Goal: Information Seeking & Learning: Check status

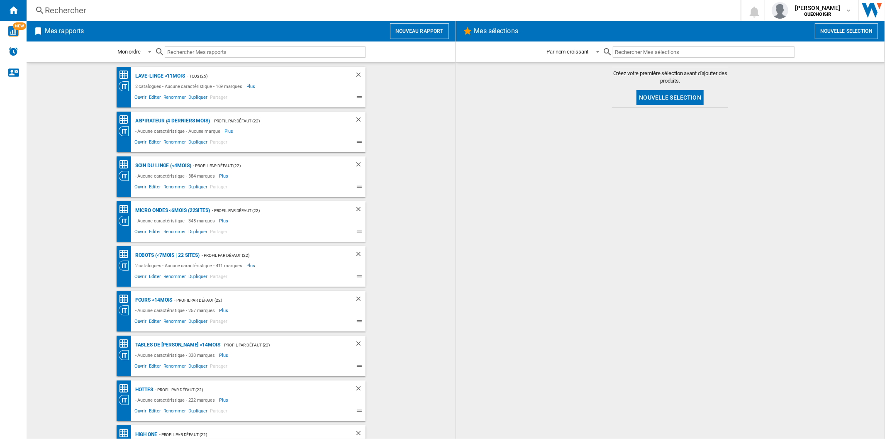
click at [119, 13] on div "Rechercher" at bounding box center [382, 11] width 674 height 12
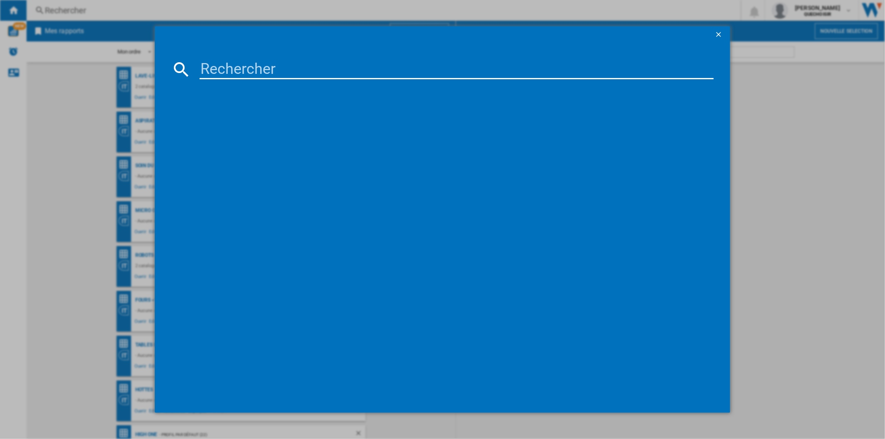
click at [219, 65] on input at bounding box center [457, 69] width 514 height 20
paste input "RO7474EA"
drag, startPoint x: 232, startPoint y: 68, endPoint x: 314, endPoint y: 68, distance: 81.3
click at [314, 68] on input "RO7474EA" at bounding box center [457, 69] width 514 height 20
type input "RO74"
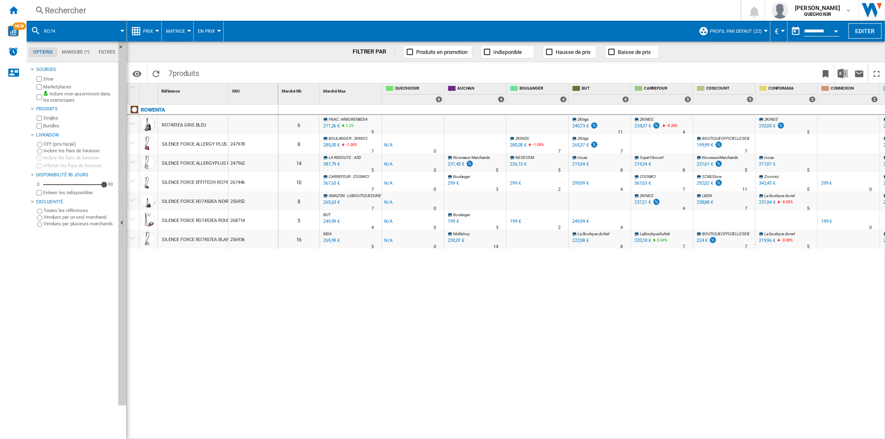
click at [178, 29] on span "Matrice" at bounding box center [175, 31] width 19 height 5
click at [182, 70] on span "Classement" at bounding box center [185, 71] width 34 height 7
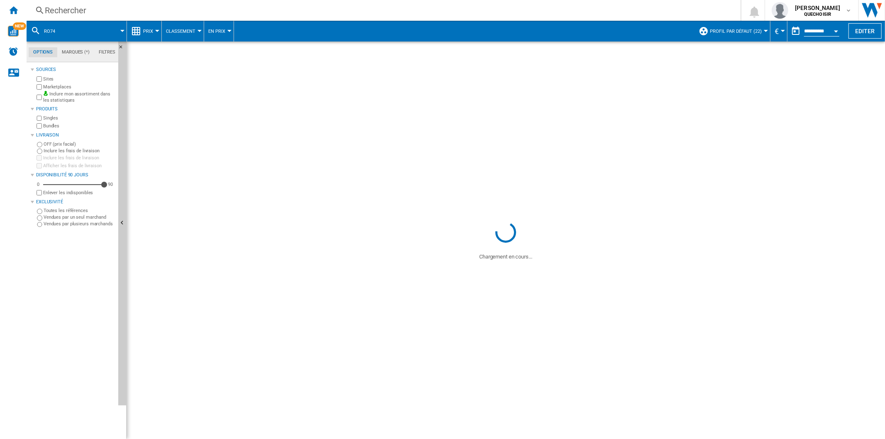
click at [747, 31] on span "Profil par défaut (22)" at bounding box center [736, 31] width 52 height 5
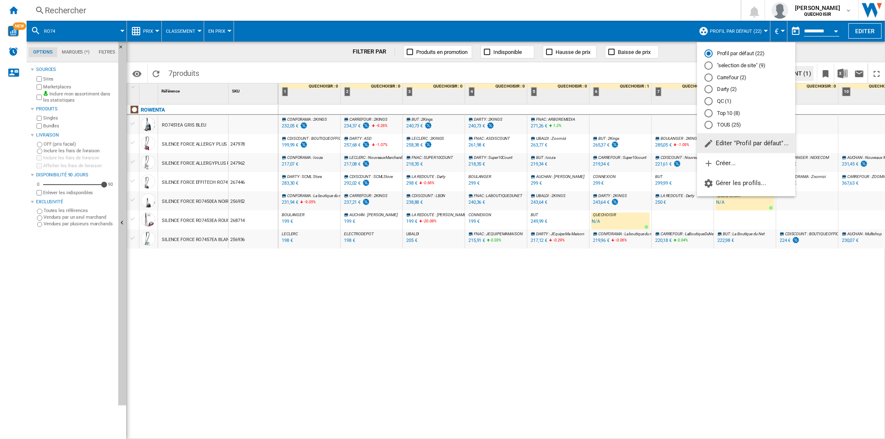
drag, startPoint x: 727, startPoint y: 129, endPoint x: 691, endPoint y: 135, distance: 37.0
click at [727, 129] on md-radio-button "TOUS (25)" at bounding box center [746, 125] width 83 height 8
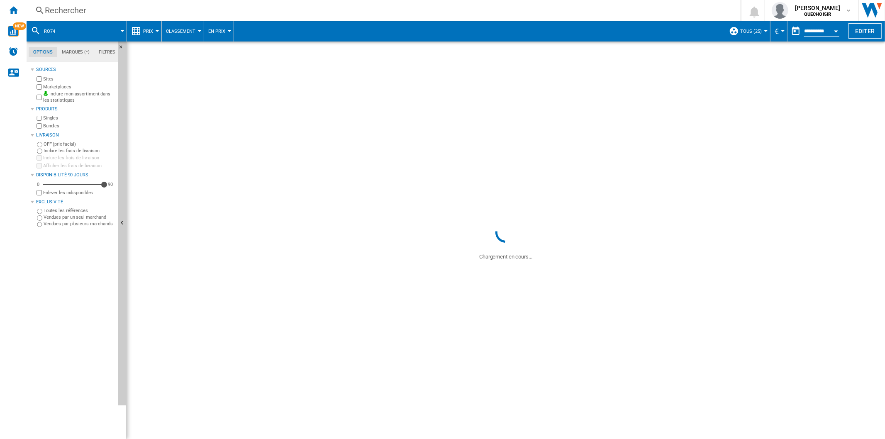
click at [63, 85] on label "Marketplaces" at bounding box center [79, 87] width 72 height 6
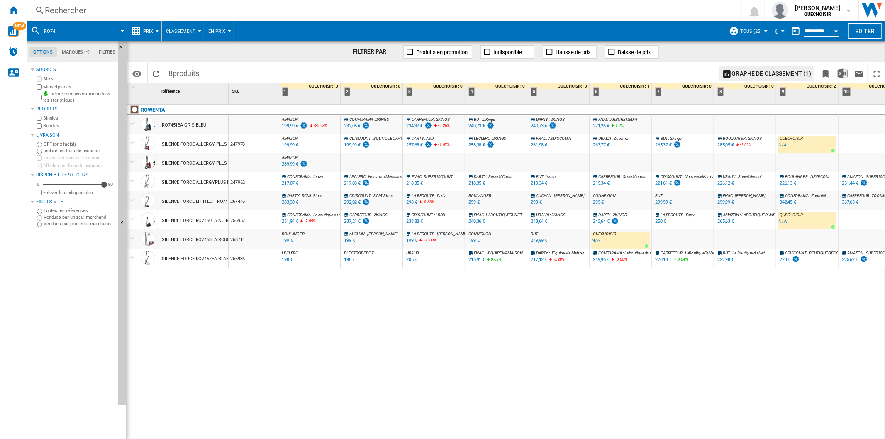
click at [47, 124] on label "Bundles" at bounding box center [79, 126] width 72 height 6
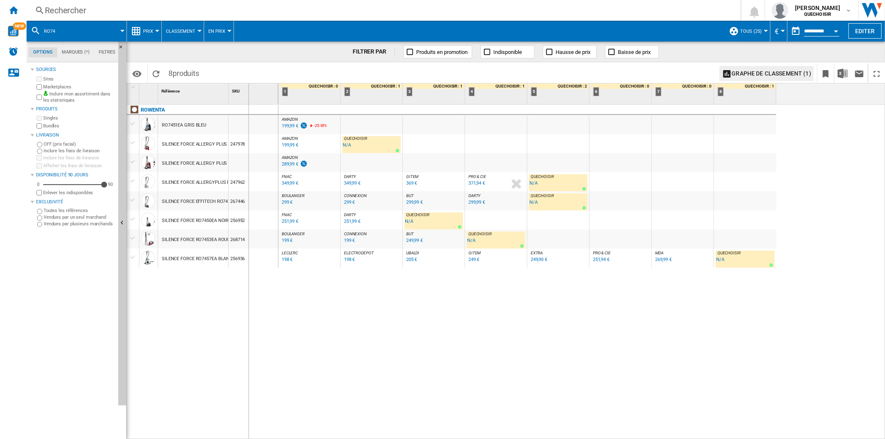
drag, startPoint x: 227, startPoint y: 95, endPoint x: 248, endPoint y: 97, distance: 21.2
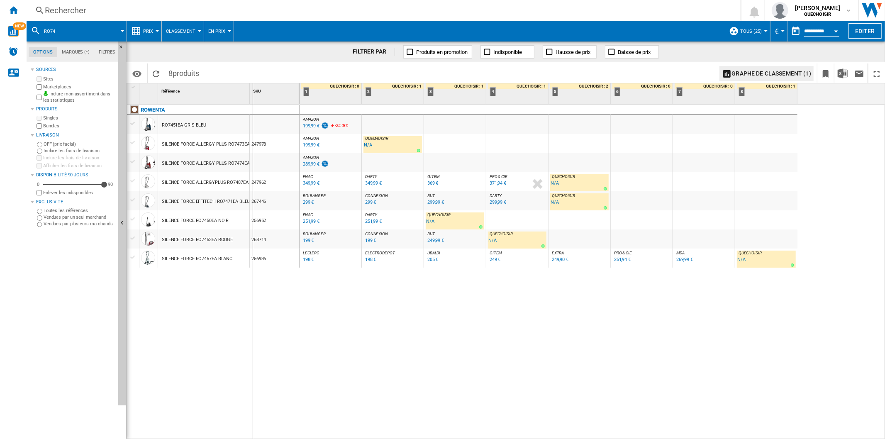
drag, startPoint x: 248, startPoint y: 97, endPoint x: 254, endPoint y: 97, distance: 5.8
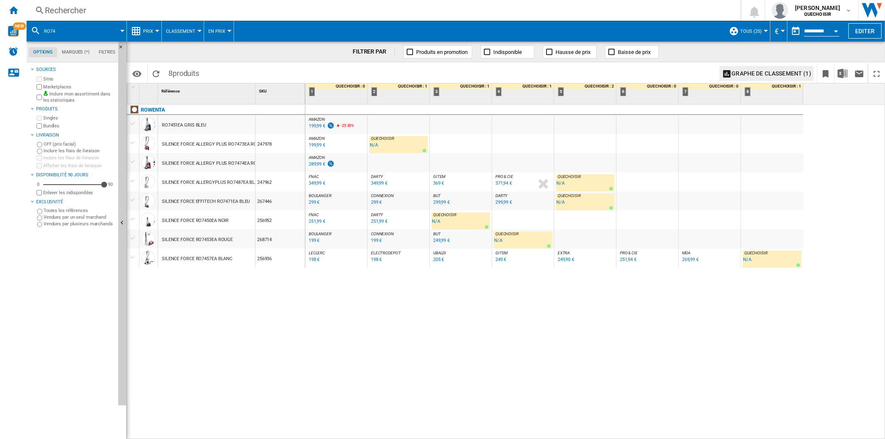
click at [239, 300] on div "ROWENTA RO7451EA GRIS BLEU SILENCE FORCE ALLERGY PLUS RO7473EA ROUGE 247978 SIL…" at bounding box center [216, 270] width 178 height 331
click at [251, 11] on div "Rechercher" at bounding box center [382, 11] width 674 height 12
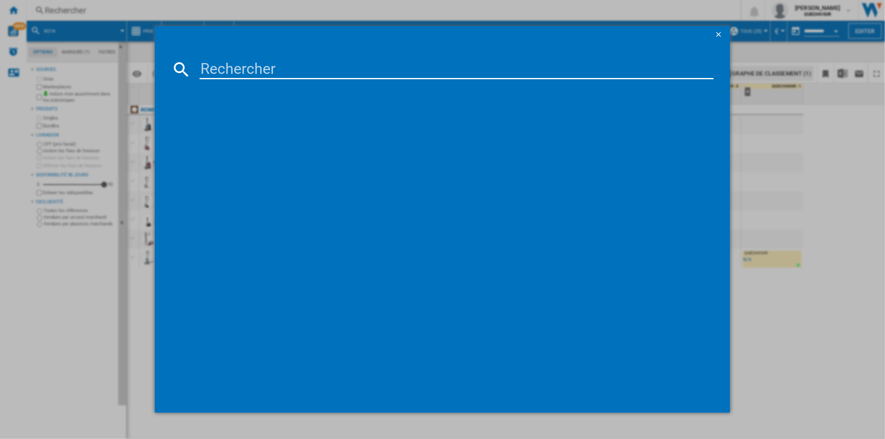
type input "WG54B2A2FR"
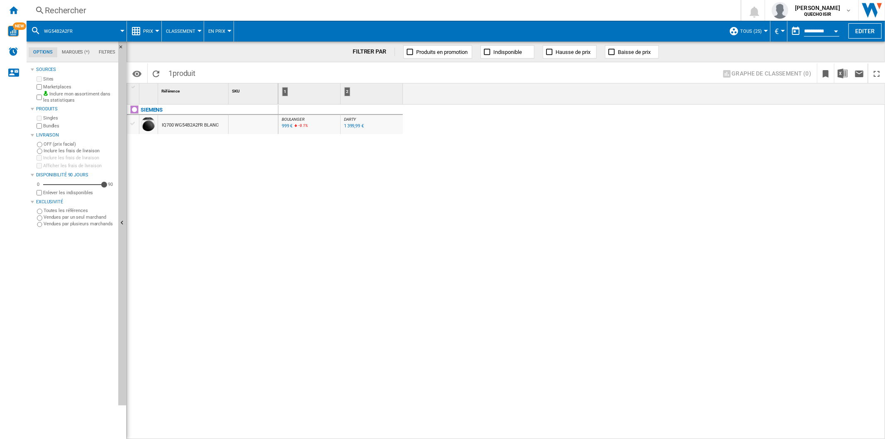
click at [204, 122] on div "IQ700 WG54B2A2FR BLANC" at bounding box center [190, 125] width 57 height 19
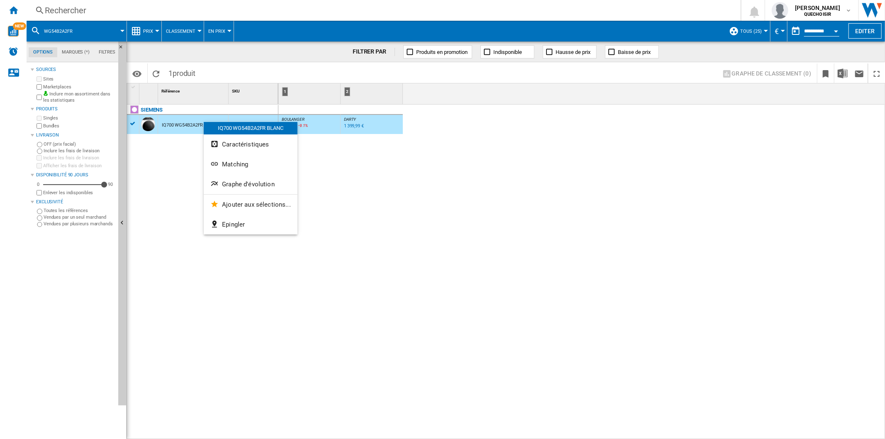
click at [181, 31] on div at bounding box center [442, 219] width 885 height 439
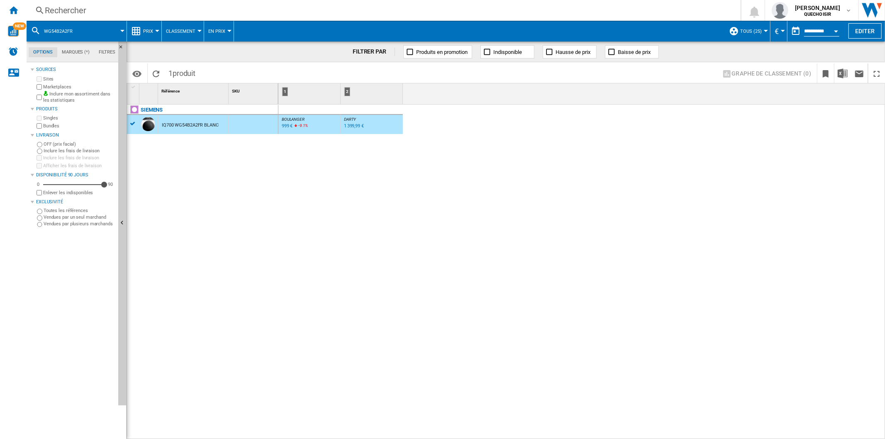
click at [181, 31] on span "Classement" at bounding box center [180, 31] width 29 height 5
click at [150, 32] on md-backdrop at bounding box center [442, 219] width 885 height 439
click at [150, 32] on span "Prix" at bounding box center [148, 31] width 10 height 5
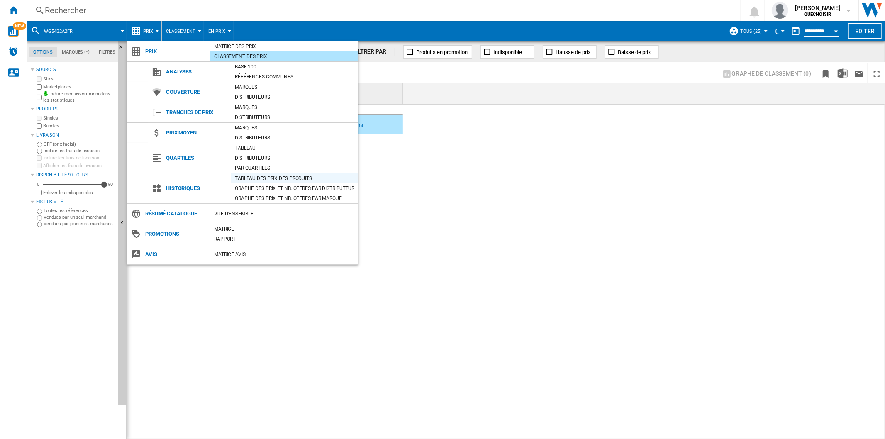
click at [258, 176] on div "Tableau des prix des produits" at bounding box center [295, 178] width 128 height 8
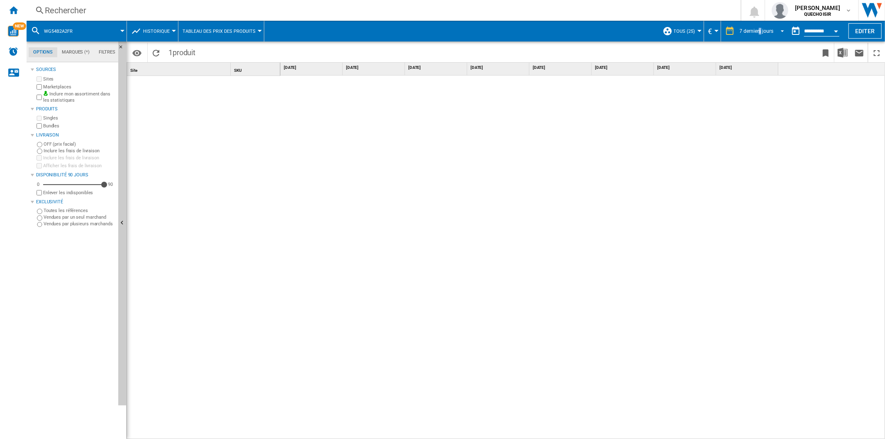
click at [759, 27] on md-select-value "7 derniers jours" at bounding box center [763, 31] width 49 height 12
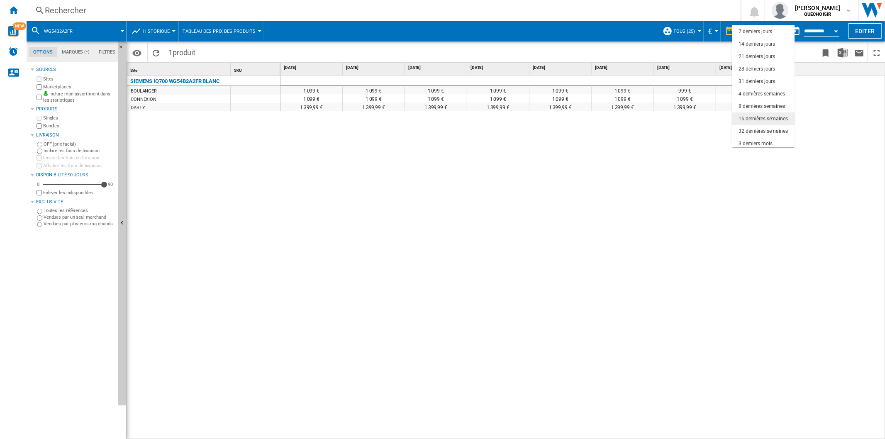
scroll to position [52, 0]
click at [758, 138] on div "18 derniers mois" at bounding box center [757, 141] width 37 height 7
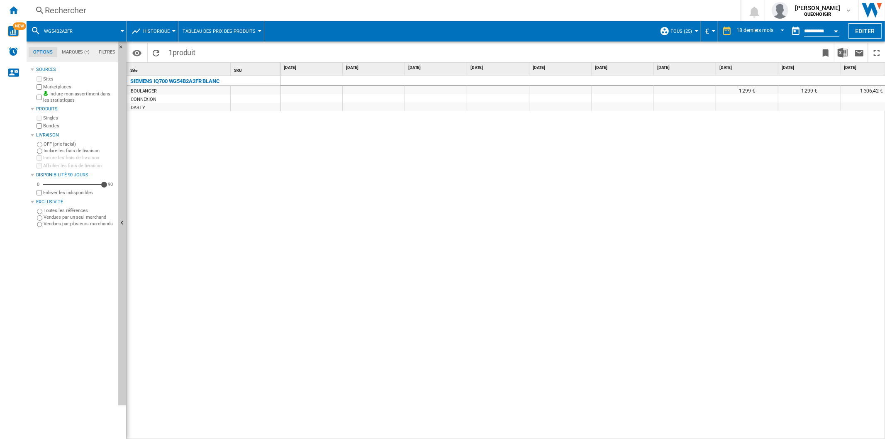
click at [841, 435] on div "1 299 € 1 299 € 1 306,42 € 1 099 € 1 306,42 € 1 099 € 1 306,42 € 1 099 € 1 099 …" at bounding box center [583, 258] width 605 height 364
click at [754, 26] on md-select-value "18 derniers mois" at bounding box center [761, 31] width 51 height 12
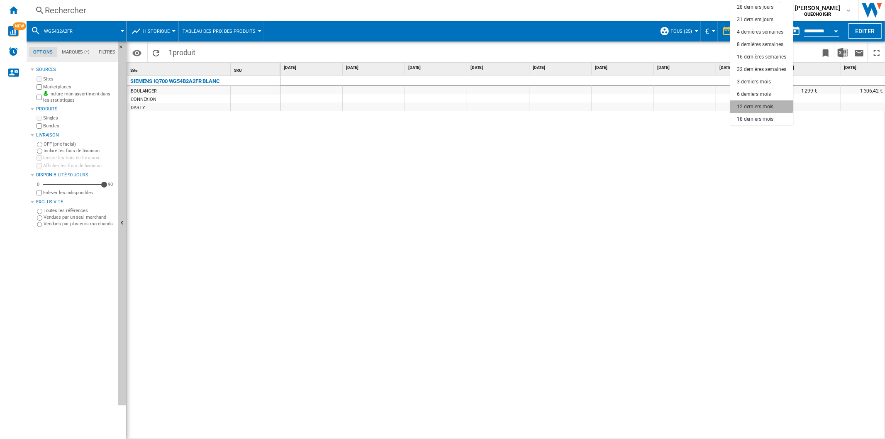
click at [752, 102] on md-option "12 derniers mois" at bounding box center [761, 106] width 63 height 12
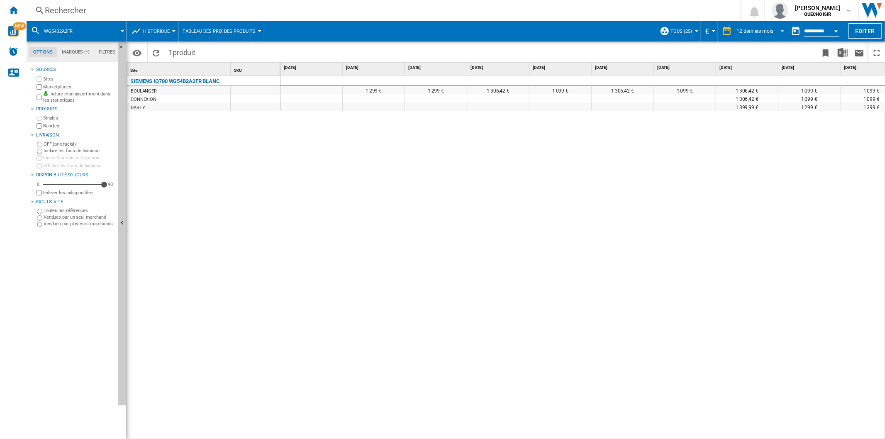
click at [745, 32] on div "12 derniers mois" at bounding box center [755, 31] width 37 height 6
click at [750, 116] on div "18 derniers mois" at bounding box center [755, 119] width 37 height 7
click at [217, 10] on div "Rechercher" at bounding box center [382, 11] width 674 height 12
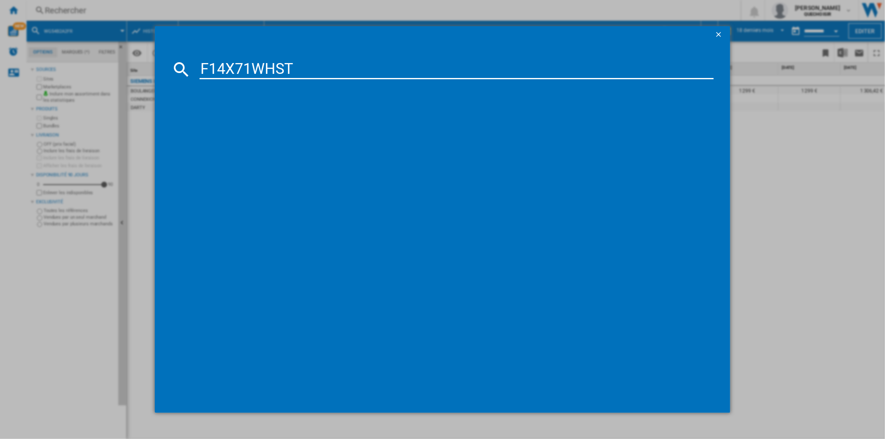
drag, startPoint x: 264, startPoint y: 64, endPoint x: 404, endPoint y: 66, distance: 139.9
click at [400, 66] on input "F14X71WHST" at bounding box center [457, 69] width 514 height 20
type input "F14X71"
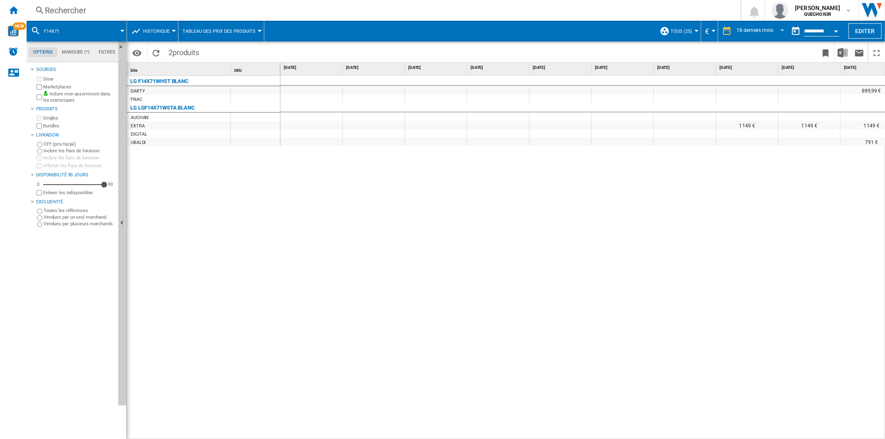
click at [195, 171] on div "LG F14X71WHST BLANC [GEOGRAPHIC_DATA] FNAC LG LGF14X71WSTA BLANC [GEOGRAPHIC_DA…" at bounding box center [204, 256] width 154 height 360
click at [152, 32] on span "Historique" at bounding box center [156, 31] width 27 height 5
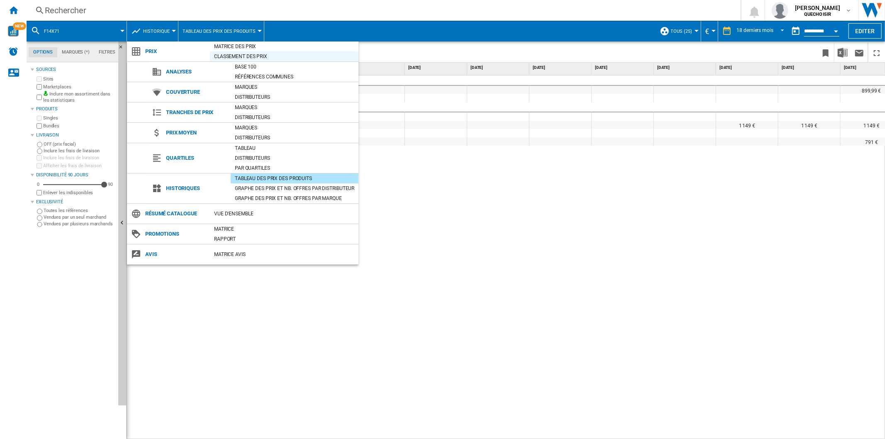
click at [243, 56] on div "Classement des prix" at bounding box center [284, 56] width 149 height 8
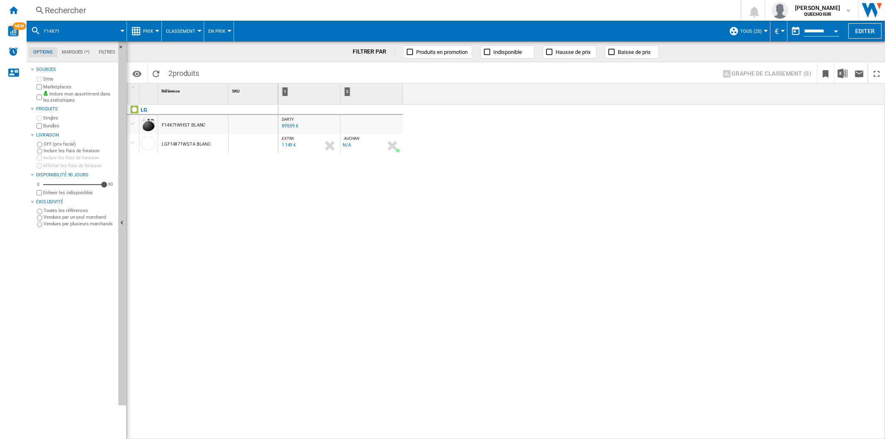
click at [269, 192] on div "LG F14X71WHST BLANC LGF14X71WSTA BLANC" at bounding box center [202, 270] width 151 height 331
click at [286, 147] on div "1 149 €" at bounding box center [289, 144] width 14 height 5
click at [290, 128] on div "899,99 €" at bounding box center [290, 125] width 17 height 5
